Goal: Information Seeking & Learning: Learn about a topic

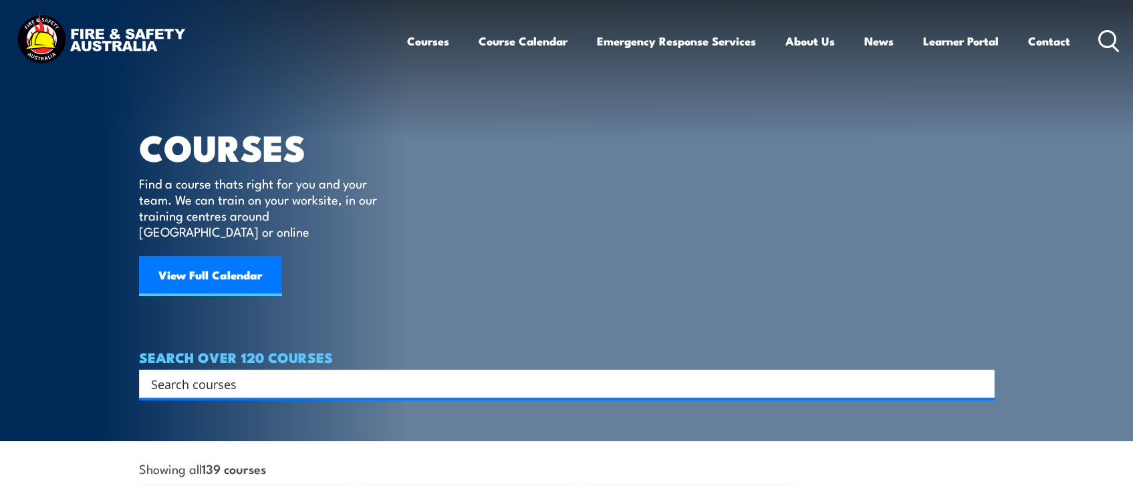
click at [244, 374] on input "Search input" at bounding box center [558, 384] width 814 height 20
type input "chief warden"
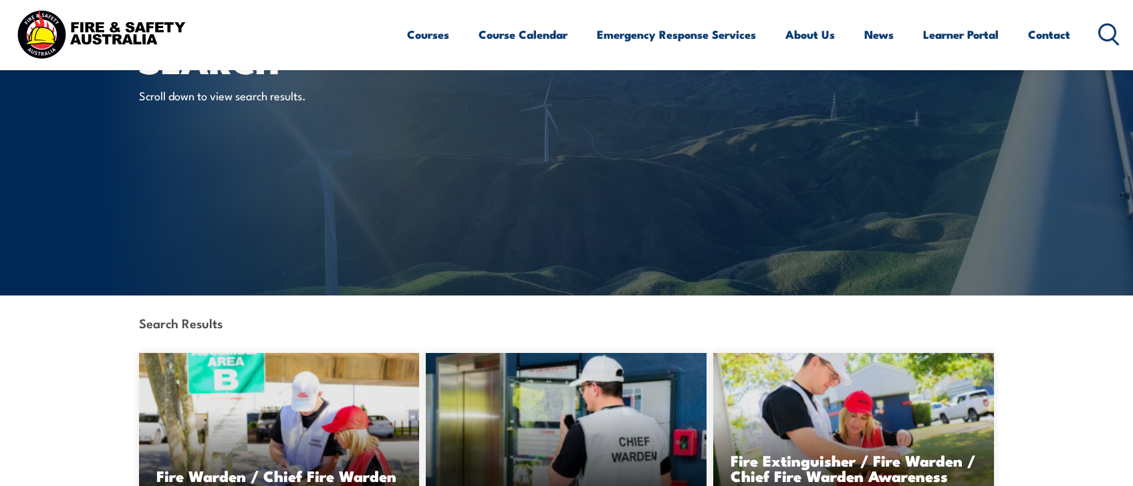
scroll to position [267, 0]
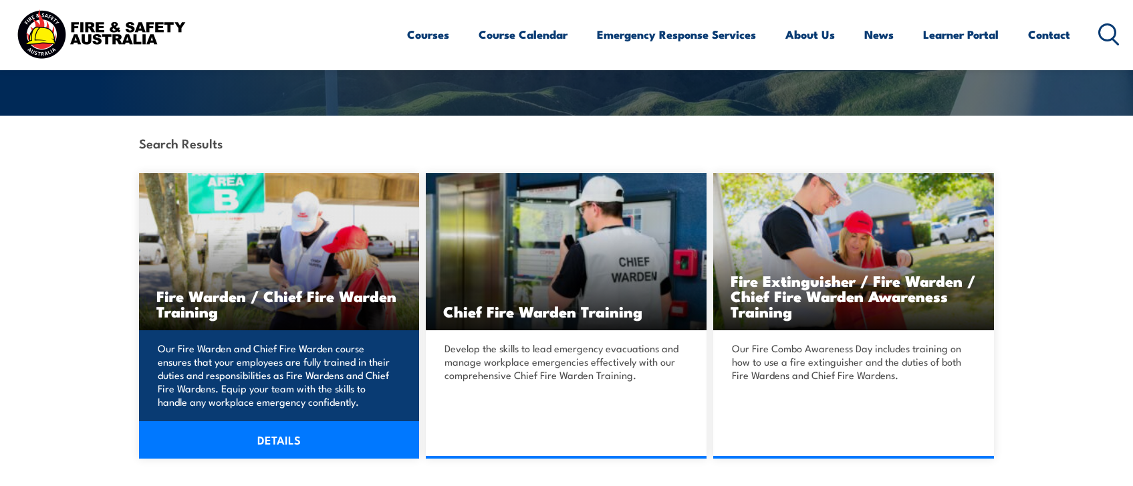
click at [273, 441] on link "DETAILS" at bounding box center [279, 439] width 281 height 37
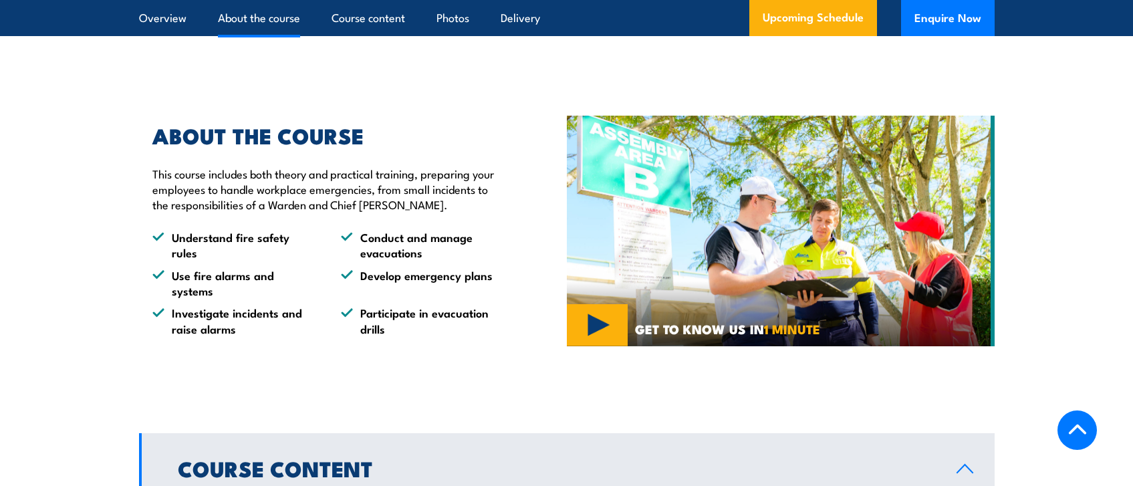
scroll to position [936, 0]
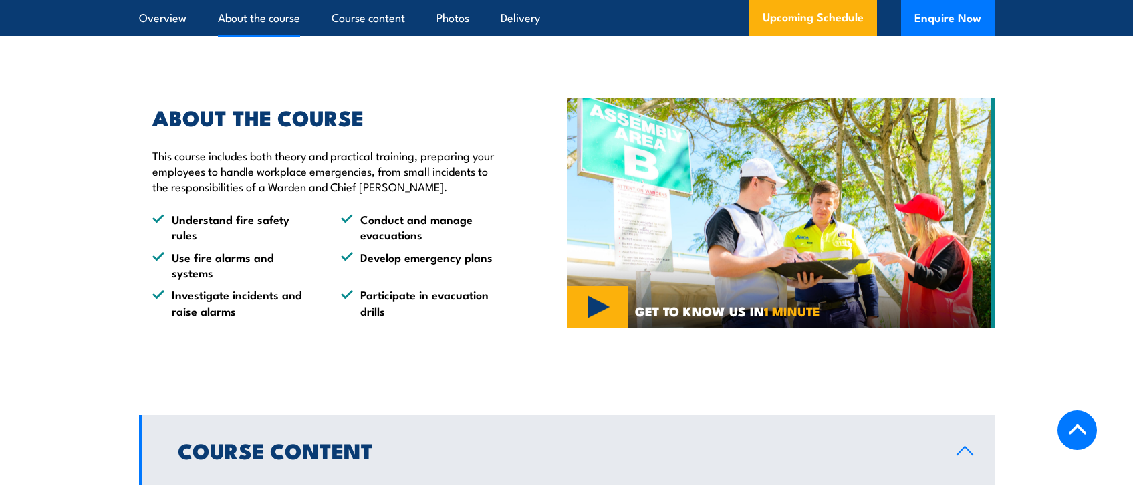
click at [300, 316] on li "Investigate incidents and raise alarms" at bounding box center [234, 302] width 164 height 31
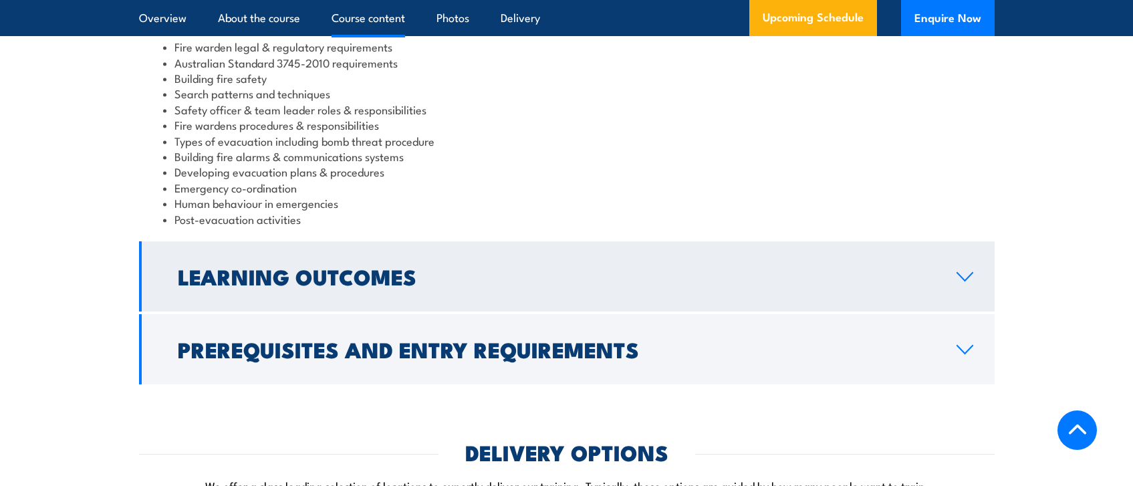
scroll to position [1471, 0]
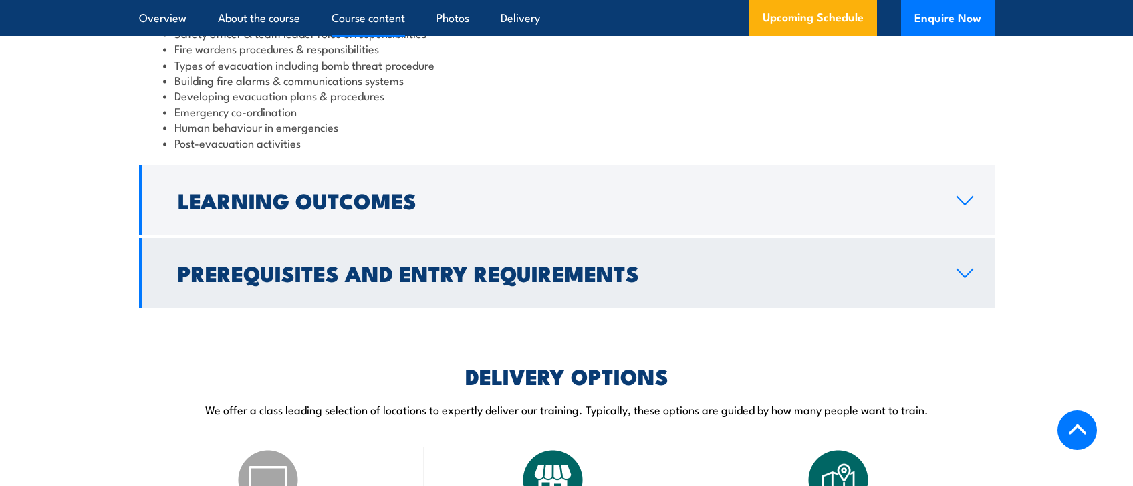
click at [321, 282] on h2 "Prerequisites and Entry Requirements" at bounding box center [557, 272] width 758 height 19
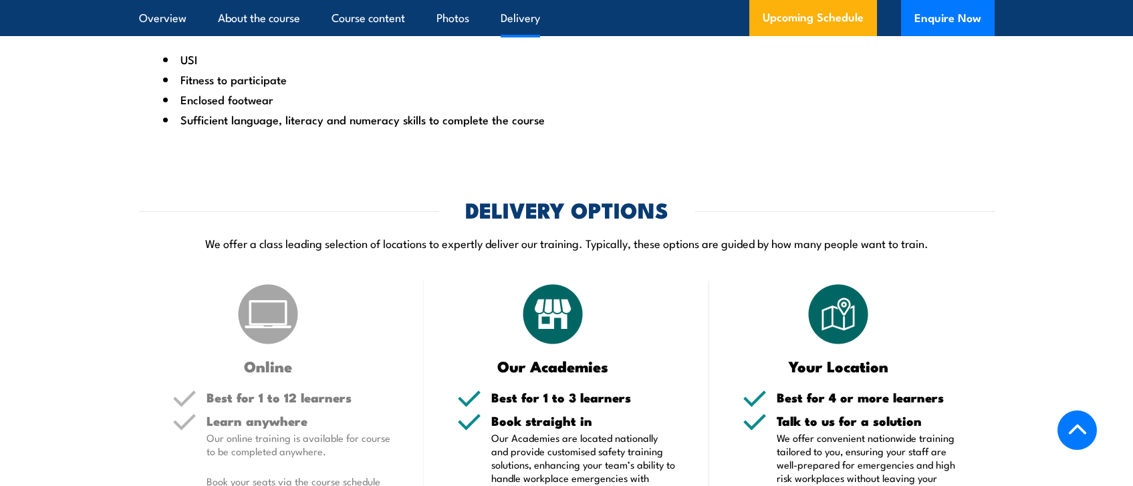
scroll to position [1447, 0]
